Goal: Check status: Check status

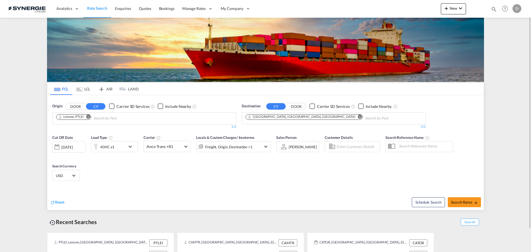
click at [494, 8] on md-icon "icon-magnify" at bounding box center [494, 9] width 6 height 6
drag, startPoint x: 405, startPoint y: 8, endPoint x: 408, endPoint y: 14, distance: 6.8
click at [405, 10] on select "Bookings Quotes Enquiries" at bounding box center [405, 9] width 26 height 10
select select "Quotes"
click at [392, 4] on select "Bookings Quotes Enquiries" at bounding box center [405, 9] width 26 height 10
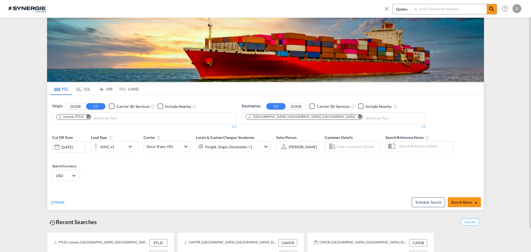
click at [451, 8] on input at bounding box center [452, 9] width 69 height 10
type input "11592"
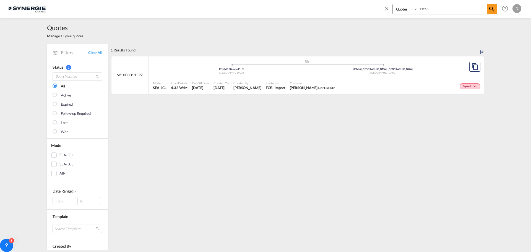
click at [229, 85] on span "[DATE]" at bounding box center [220, 87] width 15 height 5
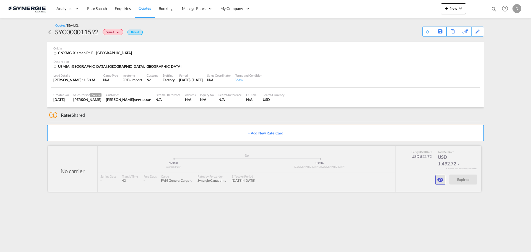
click at [438, 181] on md-icon "icon-eye" at bounding box center [440, 179] width 7 height 7
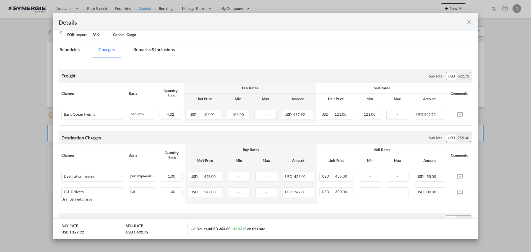
scroll to position [28, 0]
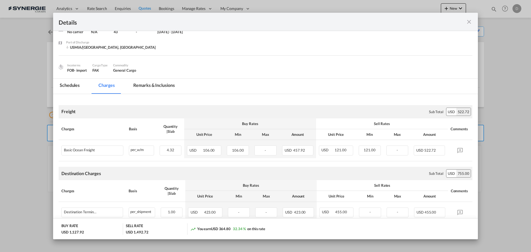
click at [167, 84] on md-tab-item "Remarks & Inclusions" at bounding box center [154, 85] width 54 height 15
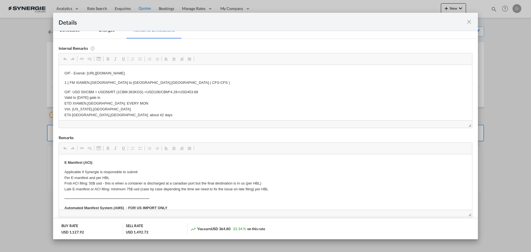
scroll to position [6, 0]
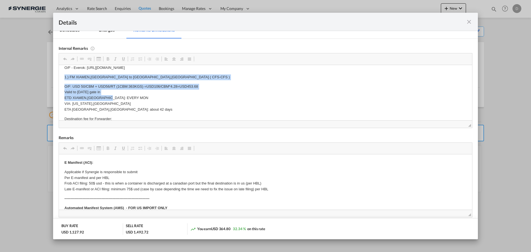
drag, startPoint x: 63, startPoint y: 73, endPoint x: 111, endPoint y: 99, distance: 54.8
click at [201, 85] on p "O/F: USD 50/CBM + USD56/RT (1CBM:363KGS) =USD106/CBM*4.28=USD453.68 Valid to 31…" at bounding box center [265, 97] width 402 height 29
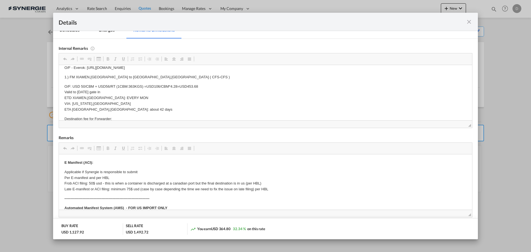
click at [64, 71] on html "O/F - Everok: https://app.frontapp.com/open/msg_1f3hq2fj?key=K-qKv51aRD0sQNCtbE…" at bounding box center [265, 150] width 413 height 183
drag, startPoint x: 64, startPoint y: 72, endPoint x: 84, endPoint y: 74, distance: 20.0
click at [88, 75] on html "O/F - Everok: https://app.frontapp.com/open/msg_1f3hq2fj?key=K-qKv51aRD0sQNCtbE…" at bounding box center [265, 150] width 413 height 183
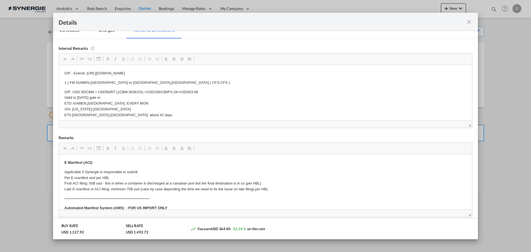
scroll to position [6, 0]
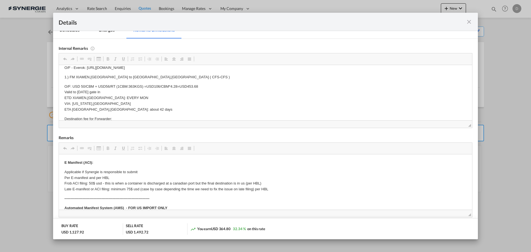
click at [64, 71] on html "O/F - Everok: https://app.frontapp.com/open/msg_1f3hq2fj?key=K-qKv51aRD0sQNCtbE…" at bounding box center [265, 150] width 413 height 183
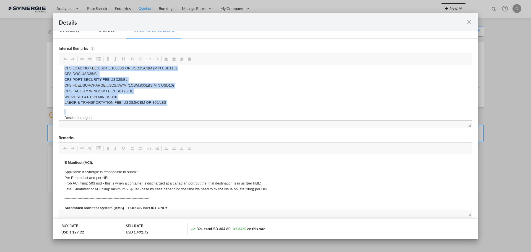
scroll to position [124, 0]
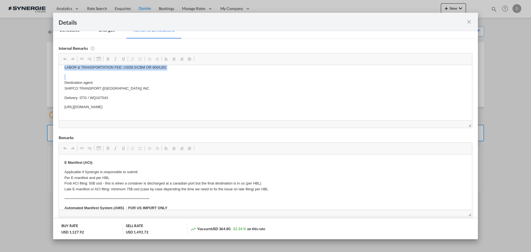
drag, startPoint x: 64, startPoint y: 67, endPoint x: 217, endPoint y: 102, distance: 157.7
click at [217, 102] on html "O/F - Everok: https://app.frontapp.com/open/msg_1f3hq2fj?key=K-qKv51aRD0sQNCtbE…" at bounding box center [265, 32] width 413 height 183
copy body "O/F - Everok: https://app.frontapp.com/open/msg_1f3hq2fj?key=K-qKv51aRD0sQNCtbE…"
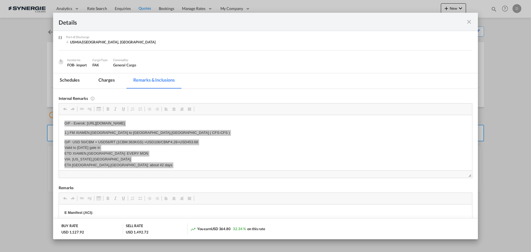
scroll to position [0, 0]
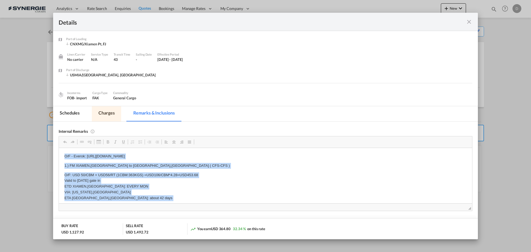
click at [107, 111] on md-tab-item "Charges" at bounding box center [106, 113] width 29 height 15
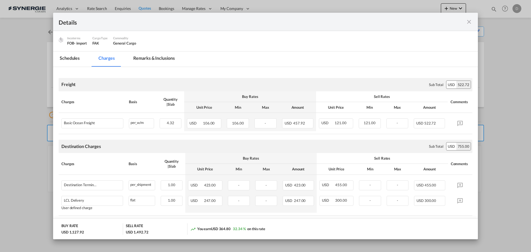
scroll to position [55, 0]
